Goal: Task Accomplishment & Management: Complete application form

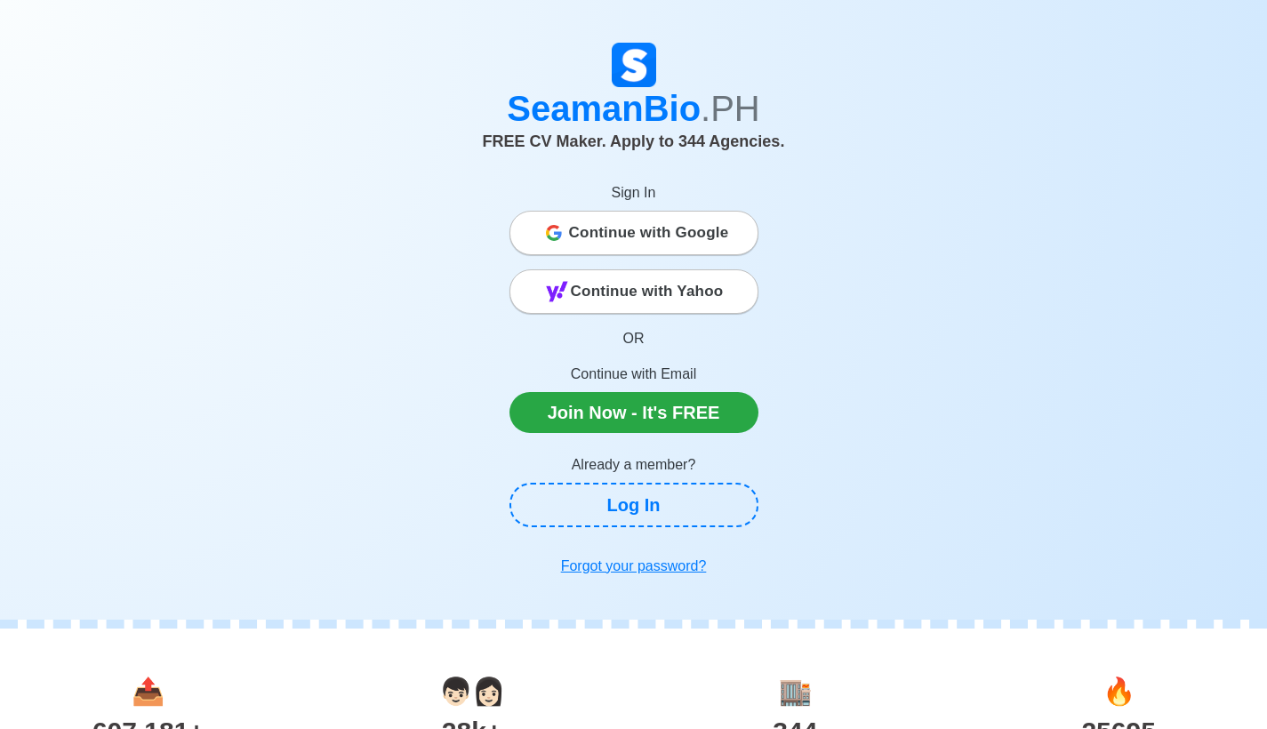
click at [701, 232] on span "Continue with Google" at bounding box center [649, 233] width 160 height 36
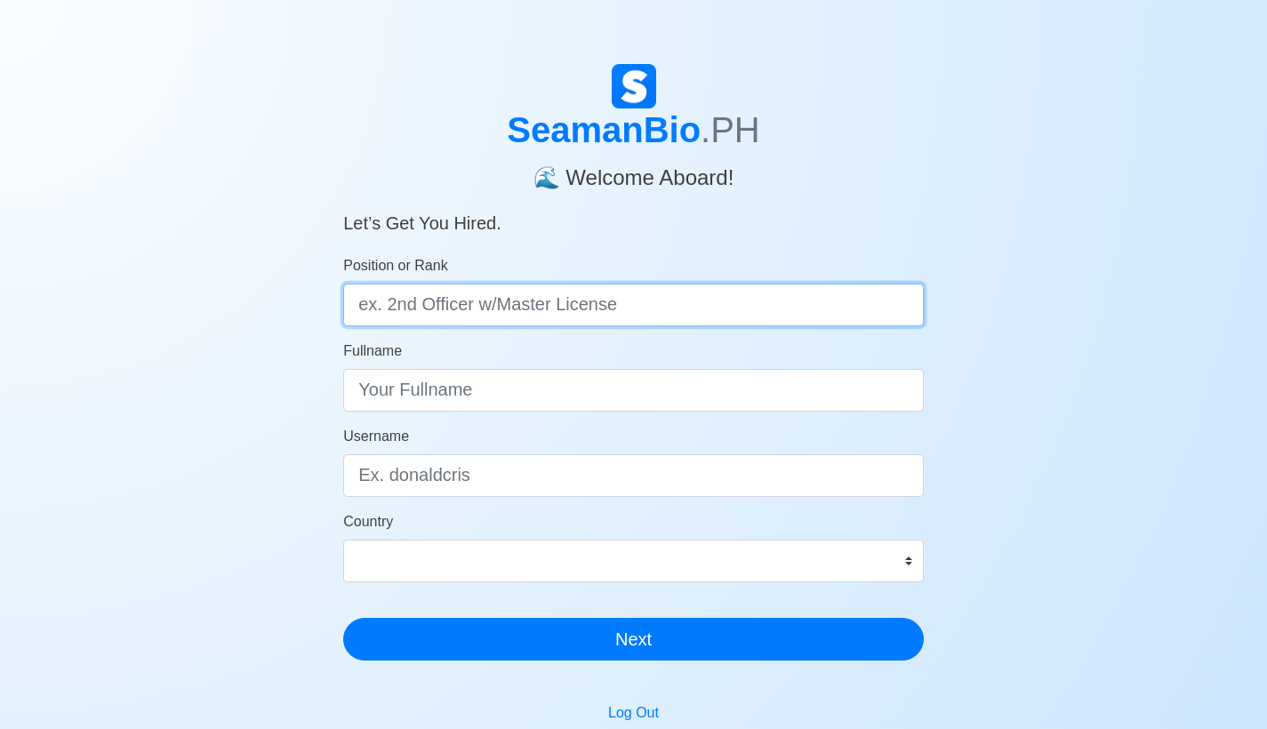
click at [713, 308] on input "Position or Rank" at bounding box center [633, 305] width 580 height 43
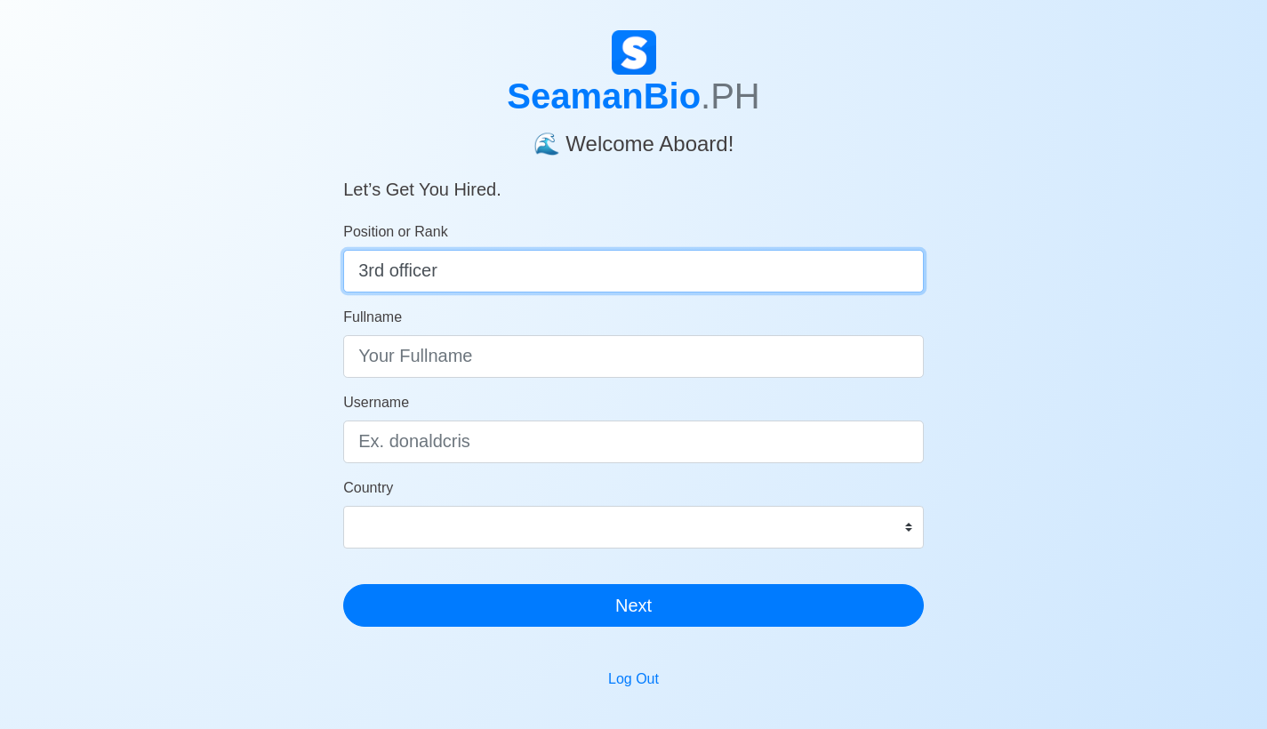
type input "3rd officer"
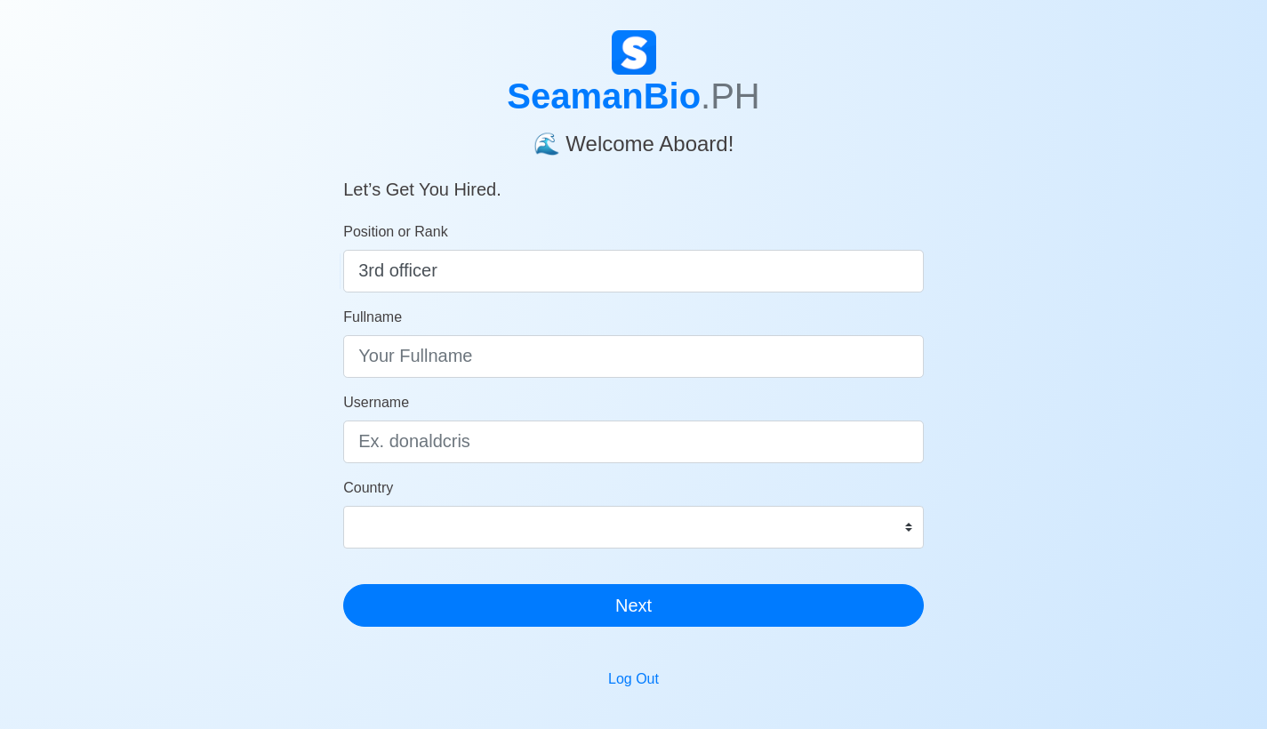
click at [636, 380] on form "Position or Rank 3rd officer Fullname Username Country Afghanistan Åland Island…" at bounding box center [633, 423] width 580 height 405
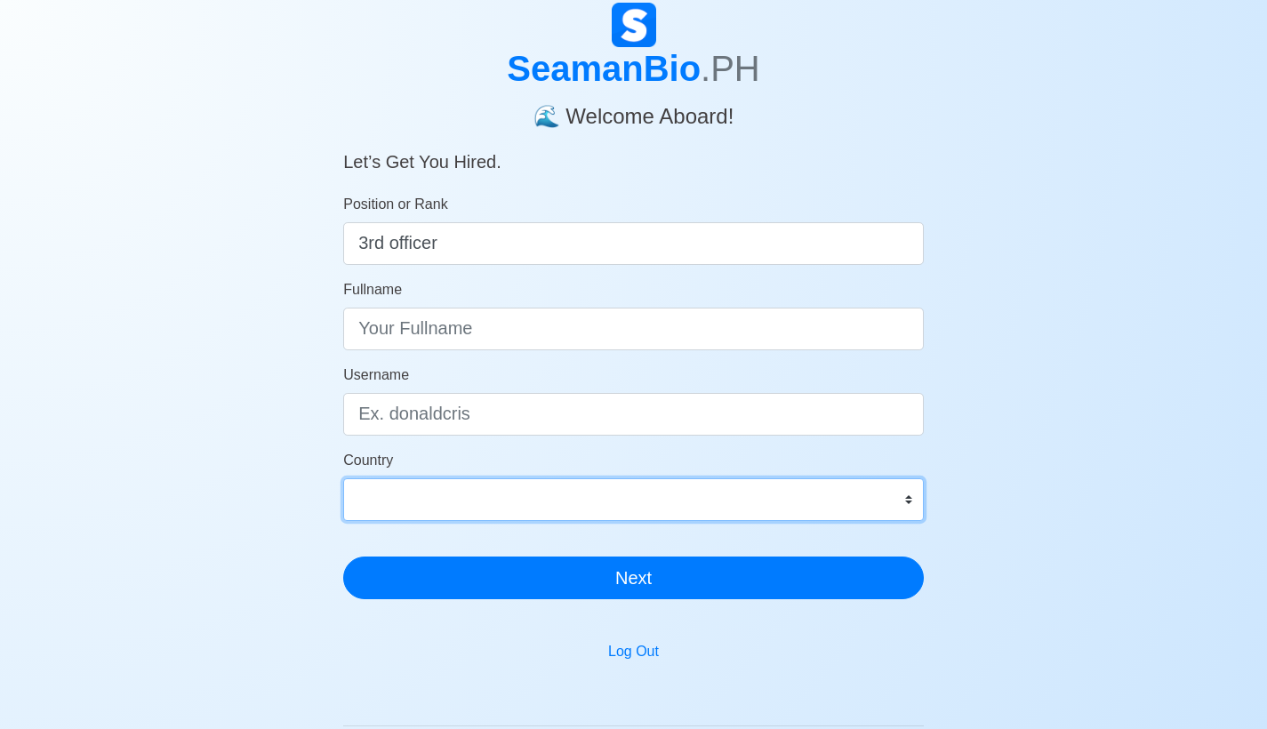
select select "PH"
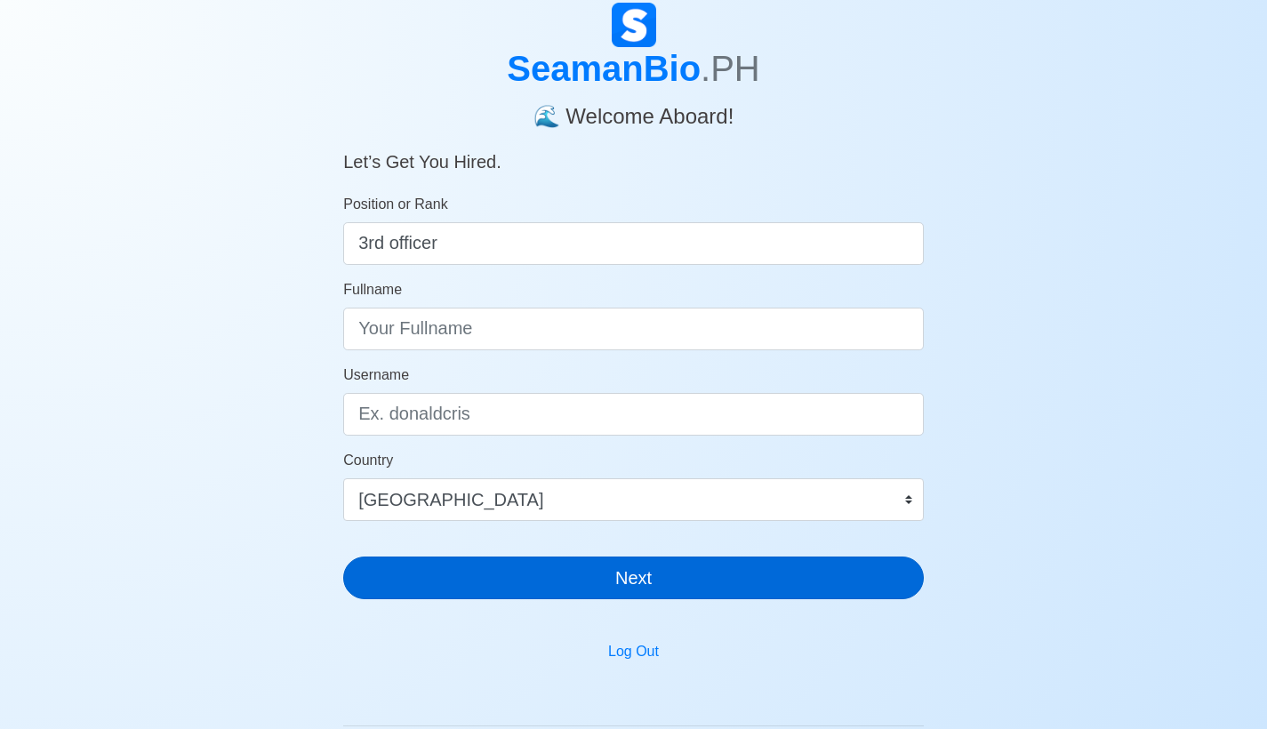
click at [655, 588] on button "Next" at bounding box center [633, 577] width 580 height 43
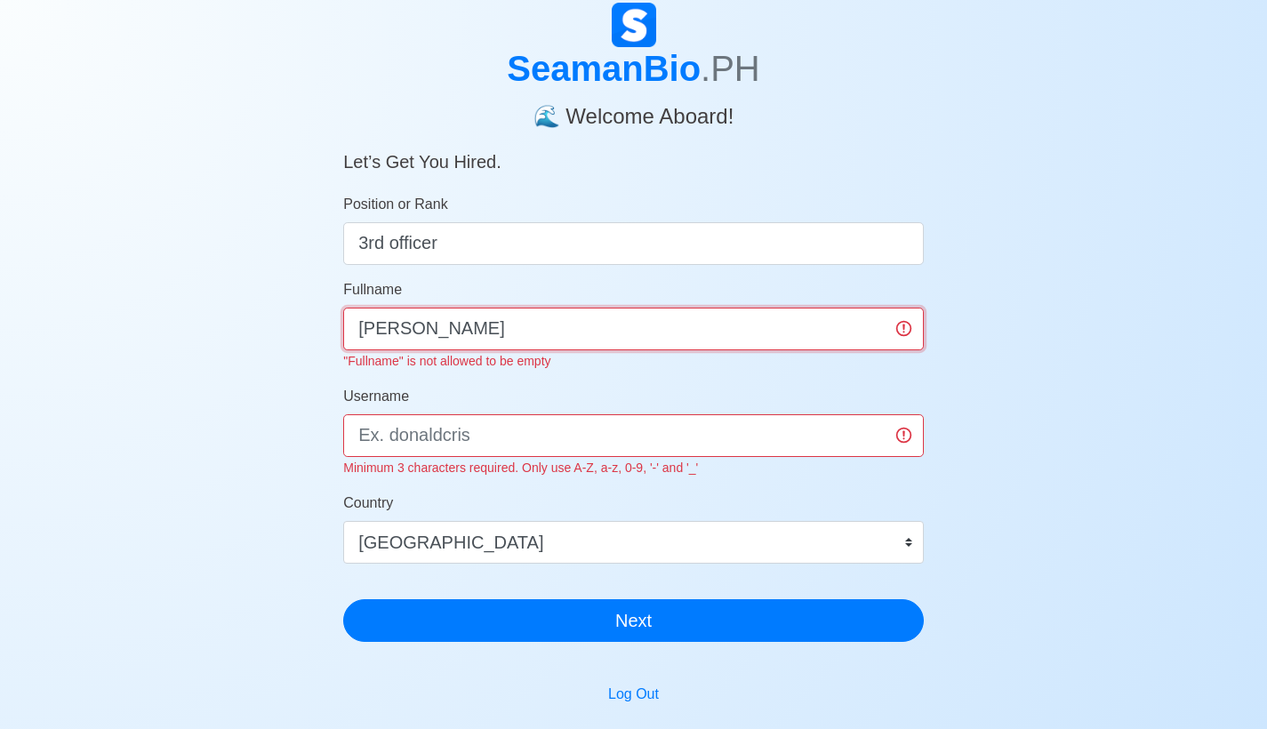
type input "Ronabel Romulo"
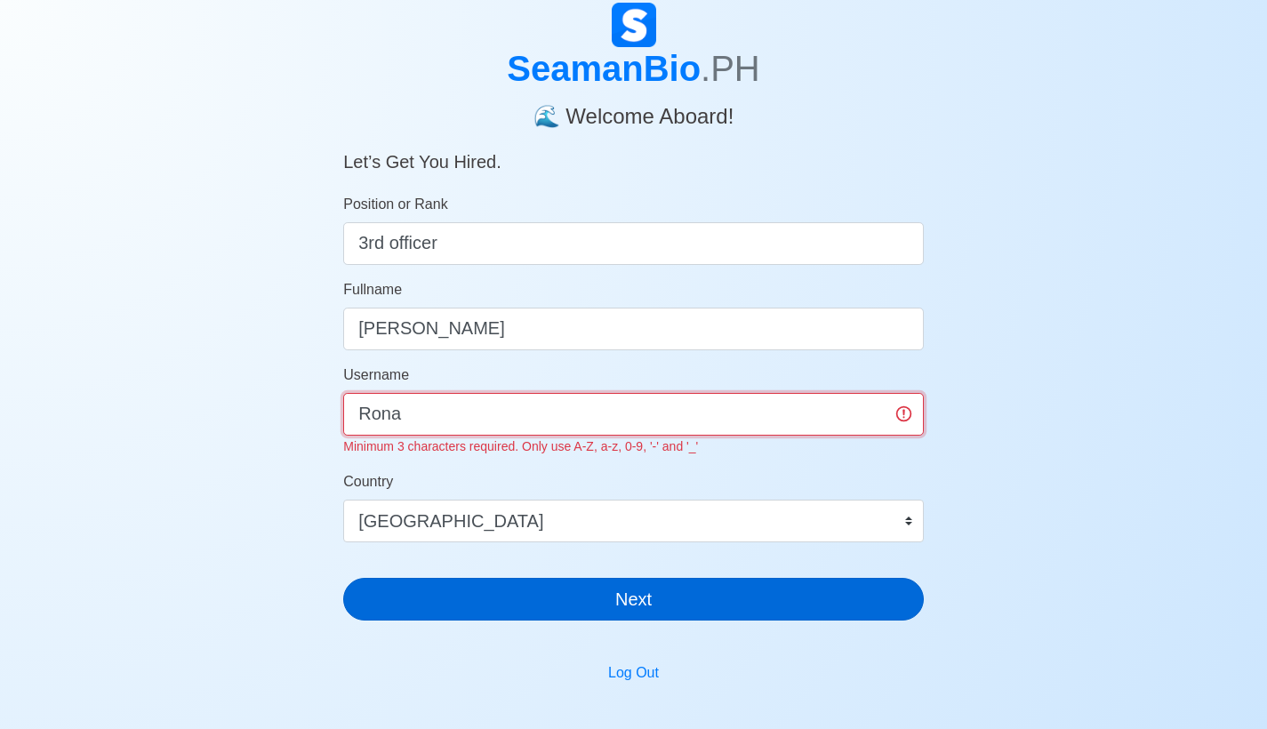
type input "Rona"
click at [655, 588] on button "Next" at bounding box center [633, 599] width 580 height 43
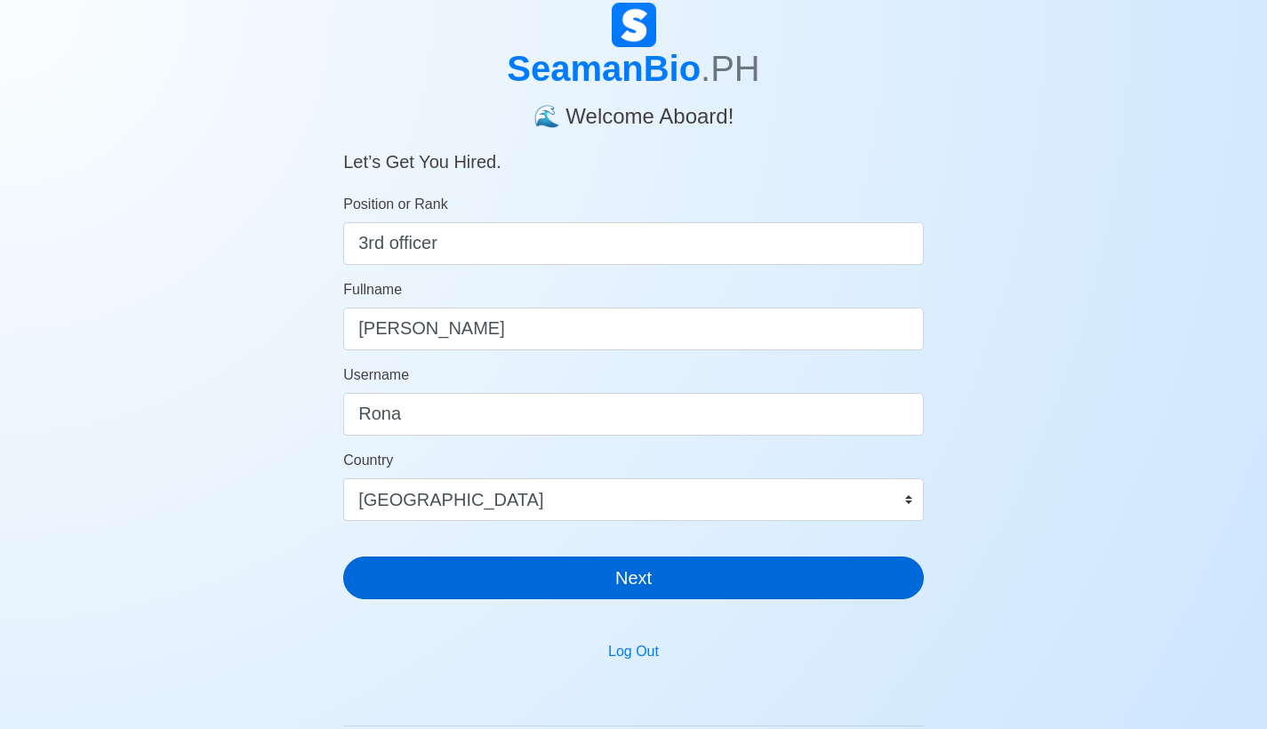
scroll to position [21, 0]
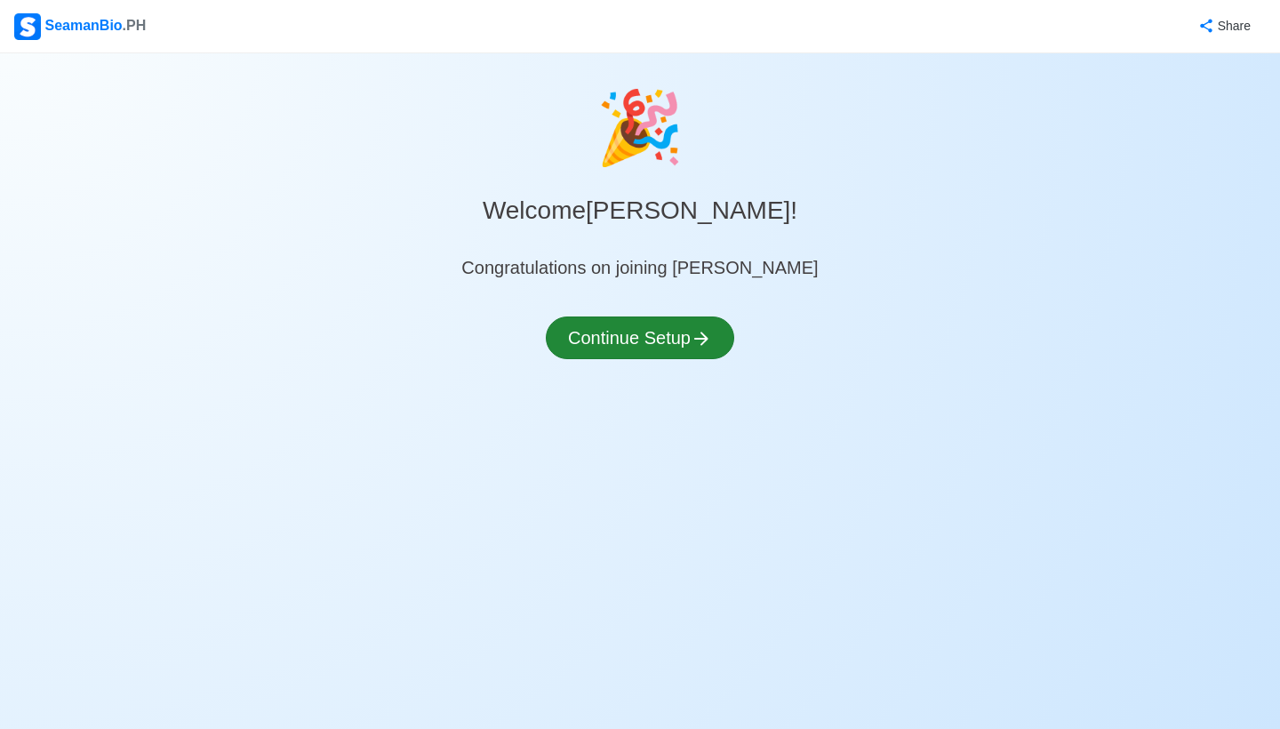
click at [684, 349] on button "Continue Setup" at bounding box center [640, 337] width 188 height 43
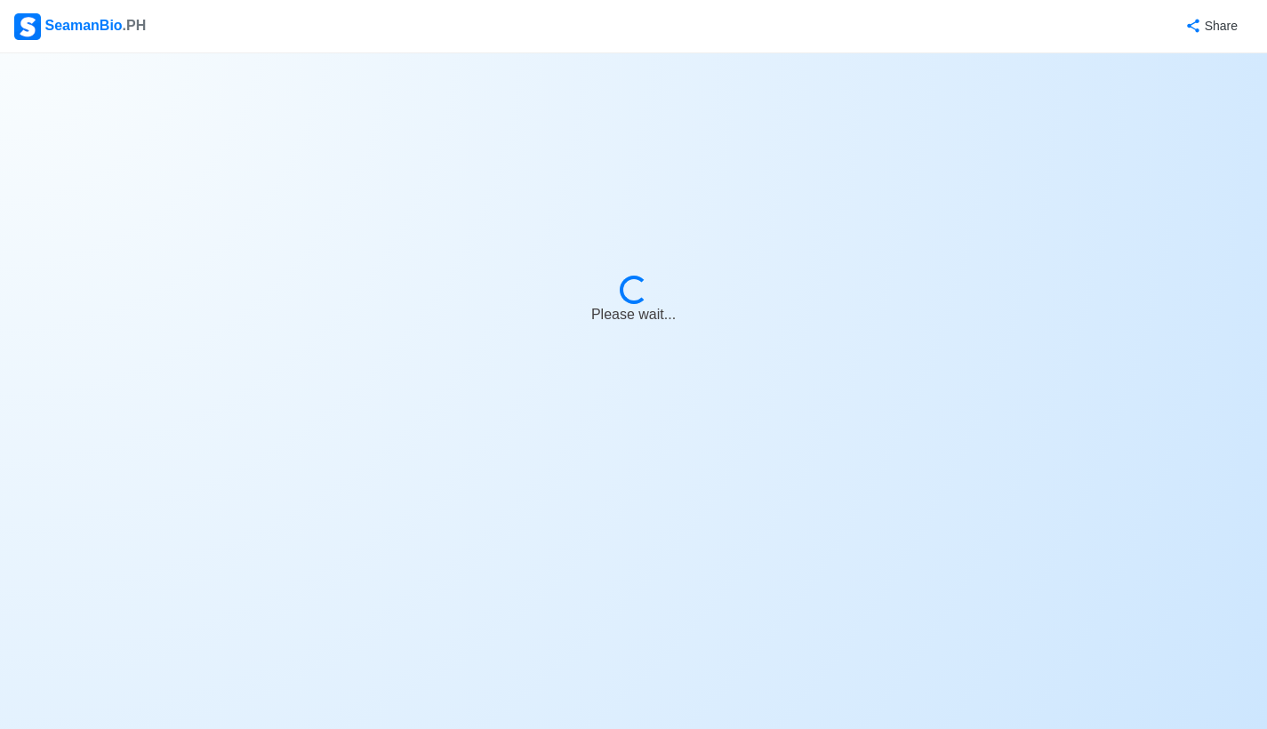
select select "Visible for Hiring"
select select "PH"
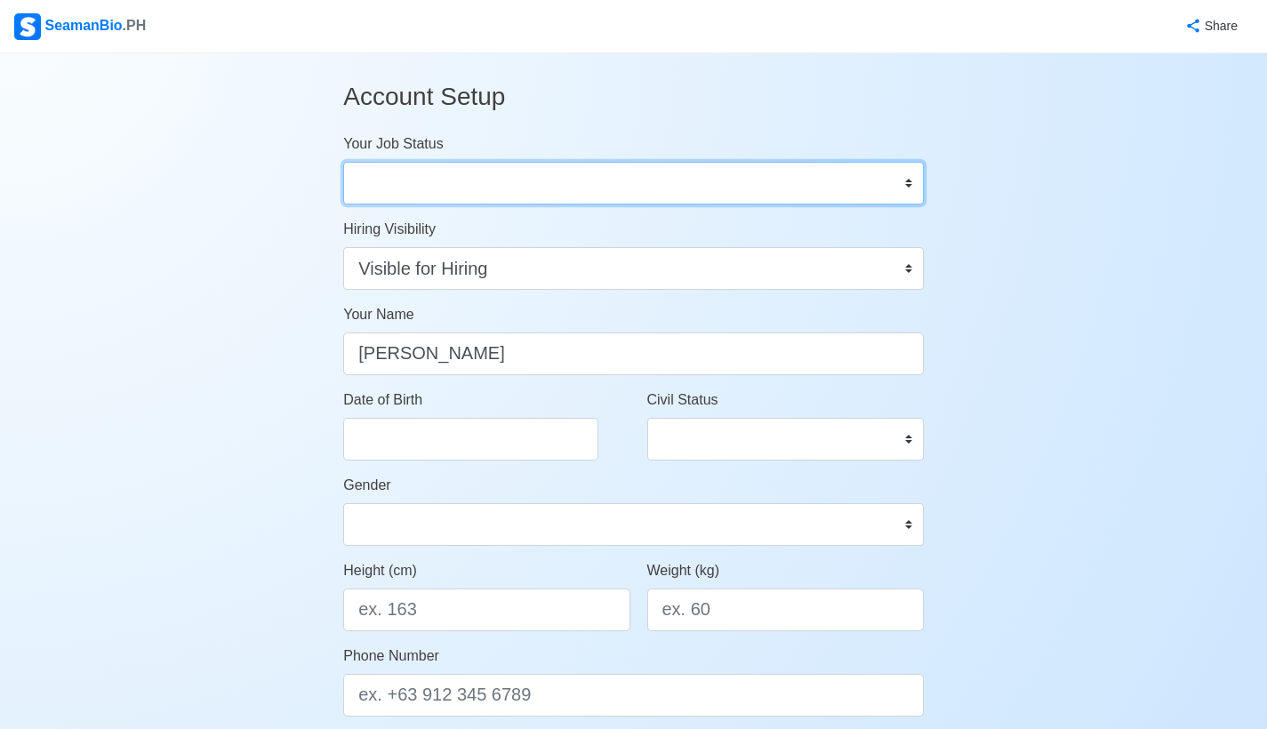
select select "Actively Looking for Job"
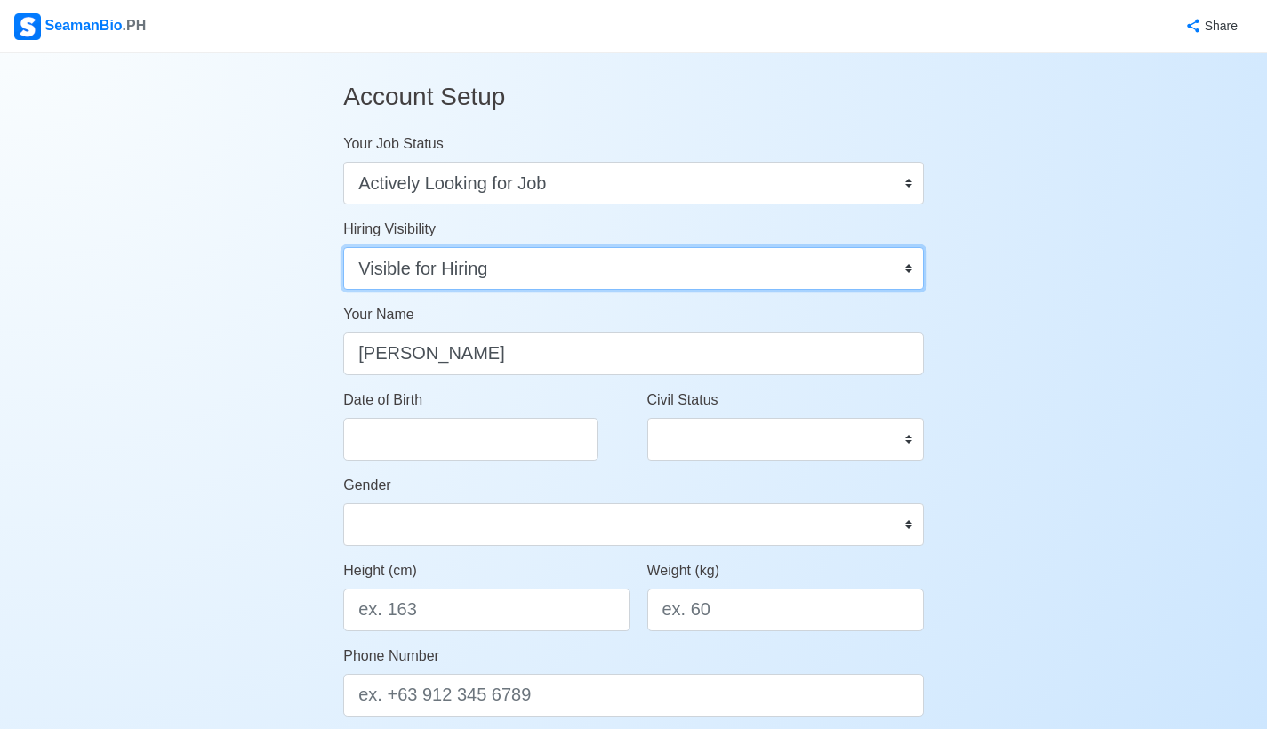
select select "Not Visible for Hiring"
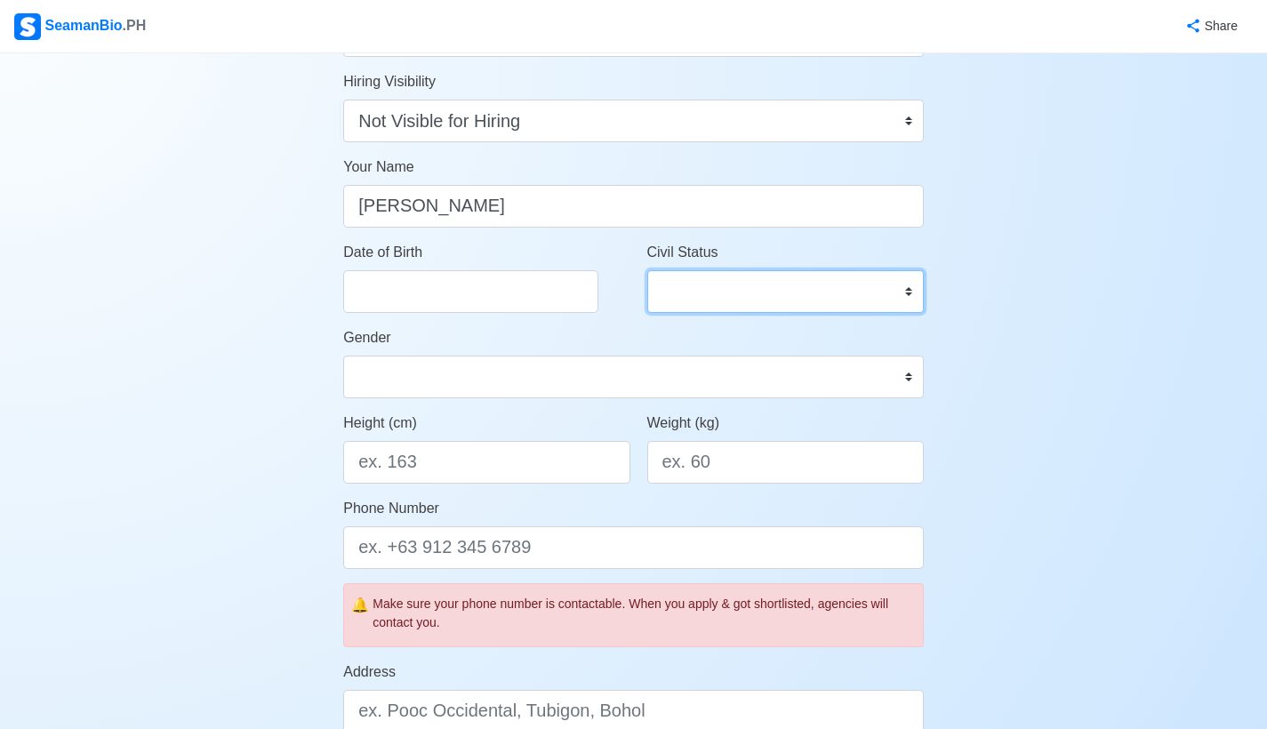
select select "Single"
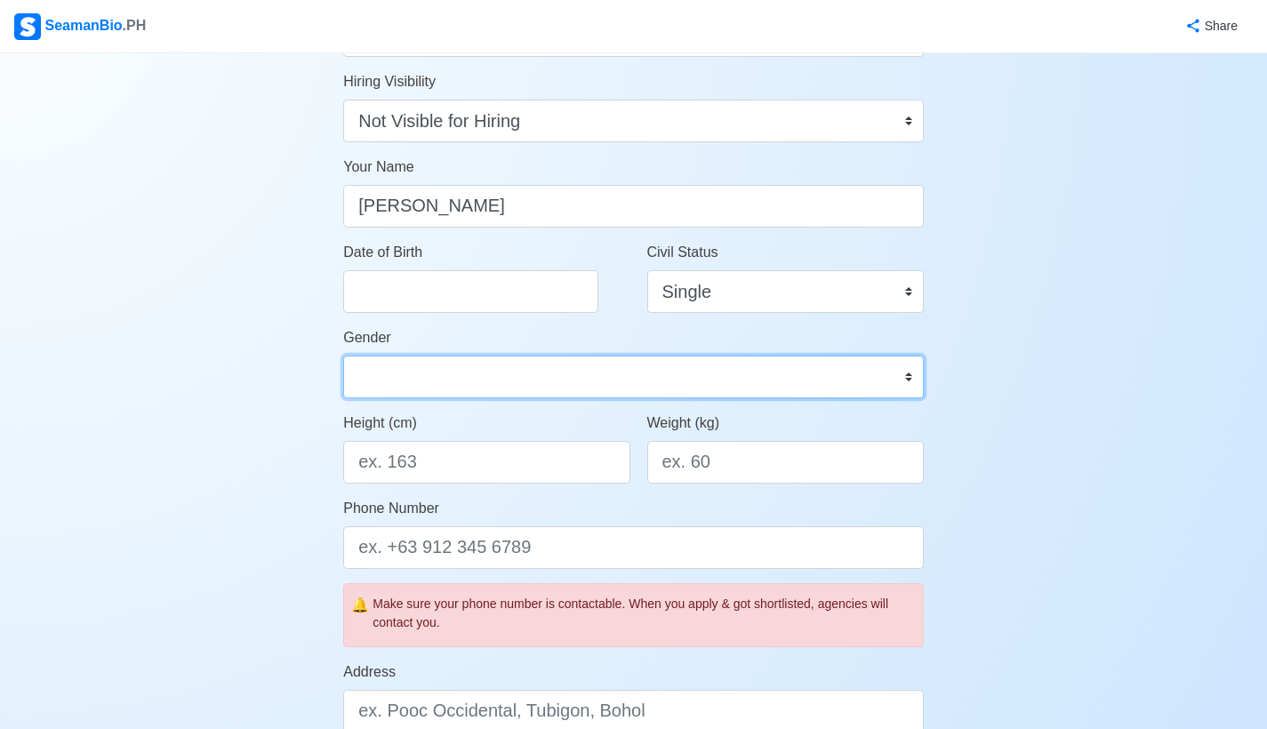
select select "Female"
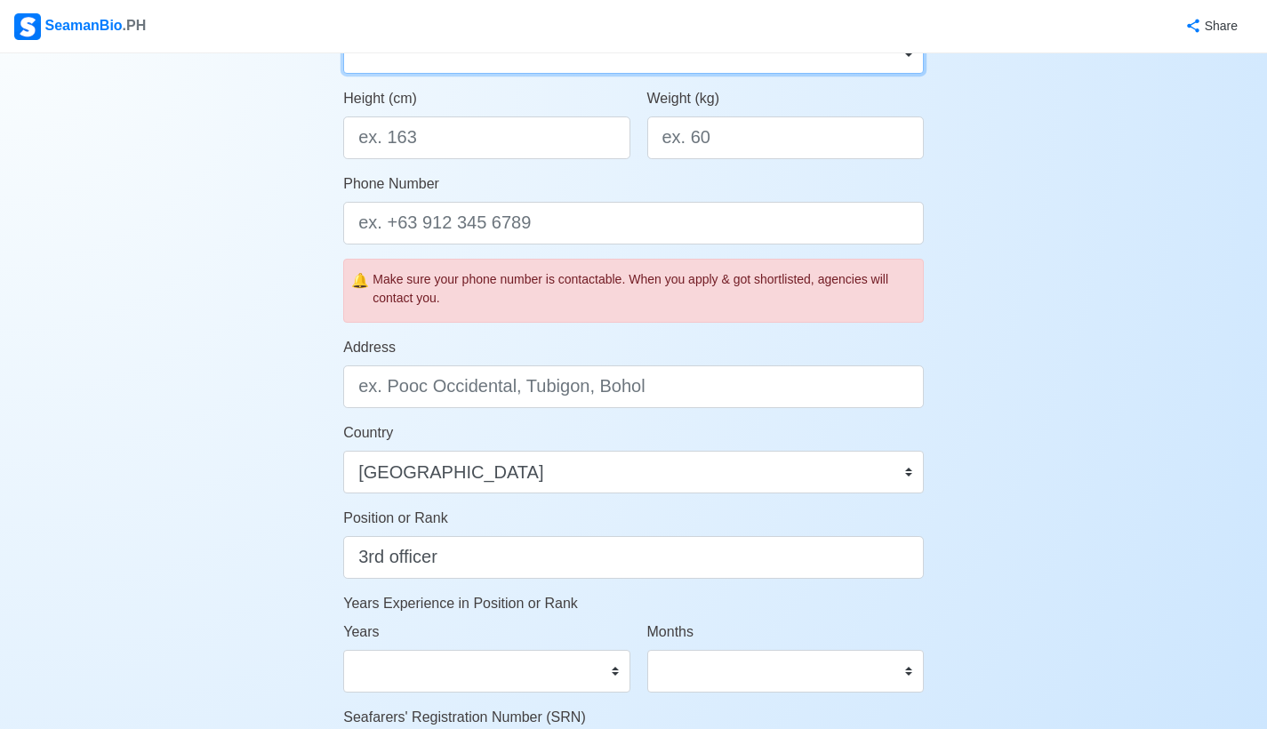
scroll to position [924, 0]
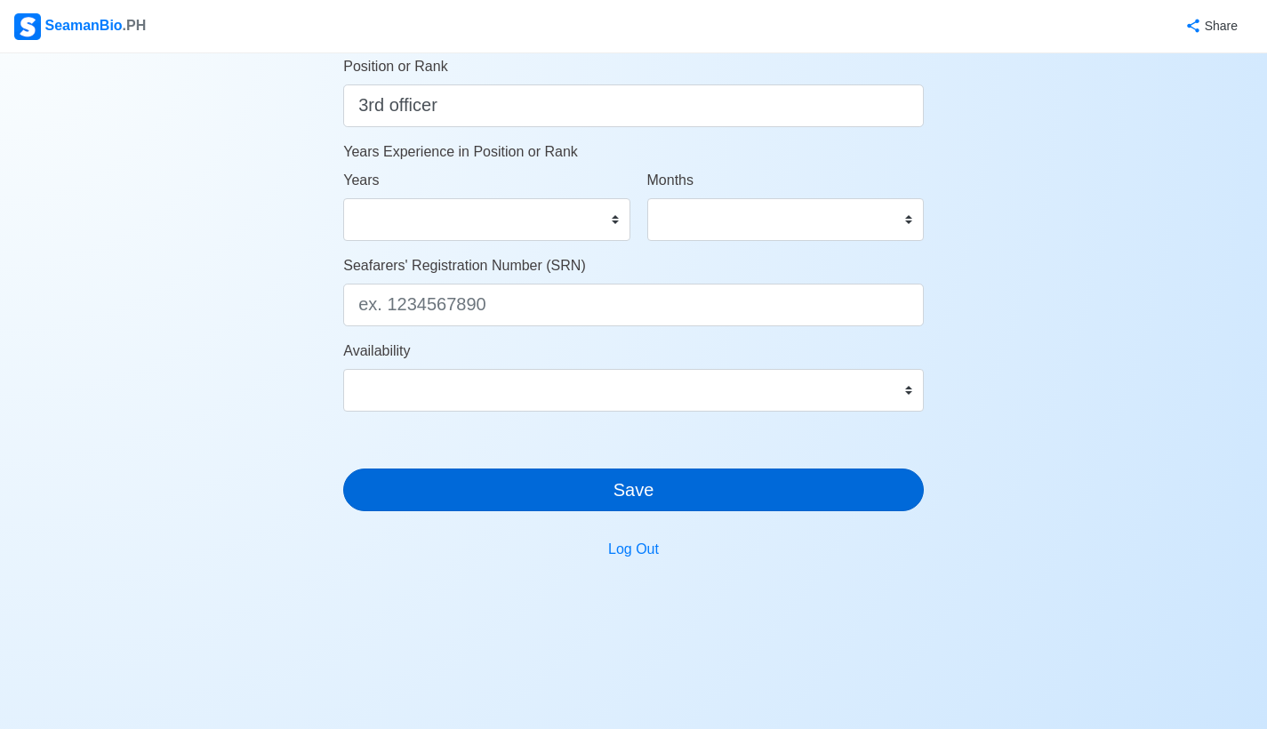
click at [687, 497] on button "Save" at bounding box center [633, 489] width 580 height 43
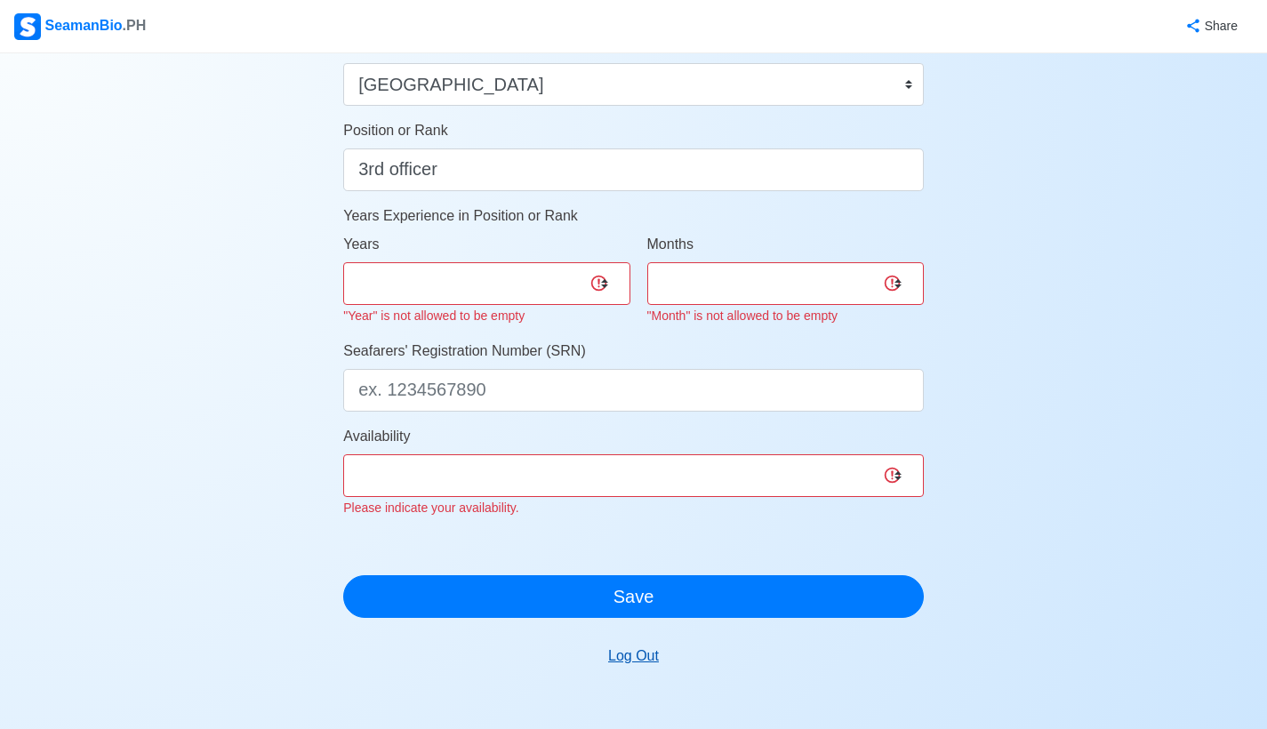
click at [631, 653] on button "Log Out" at bounding box center [633, 656] width 74 height 34
